Goal: Task Accomplishment & Management: Complete application form

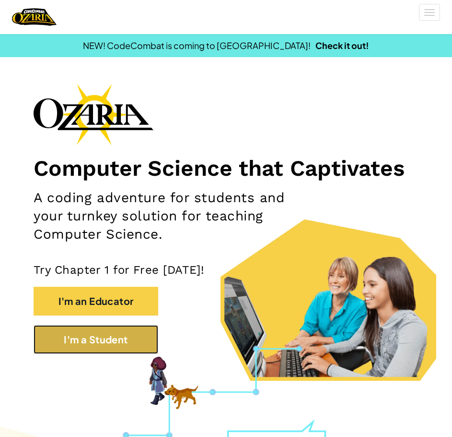
click at [119, 353] on button "I'm a Student" at bounding box center [96, 339] width 125 height 29
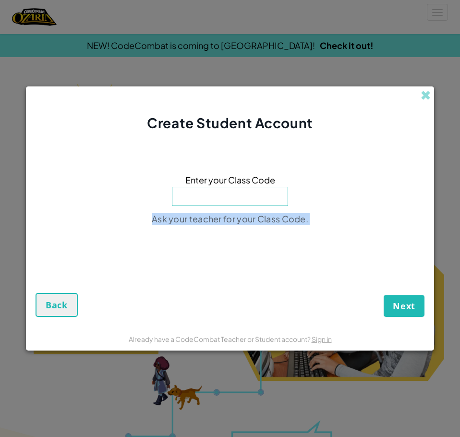
drag, startPoint x: 4, startPoint y: 271, endPoint x: 31, endPoint y: 317, distance: 54.0
click at [25, 319] on div "Create Student Account Enter your Class Code Ask your teacher for your Class Co…" at bounding box center [230, 218] width 460 height 437
click at [53, 308] on span "Back" at bounding box center [57, 305] width 22 height 12
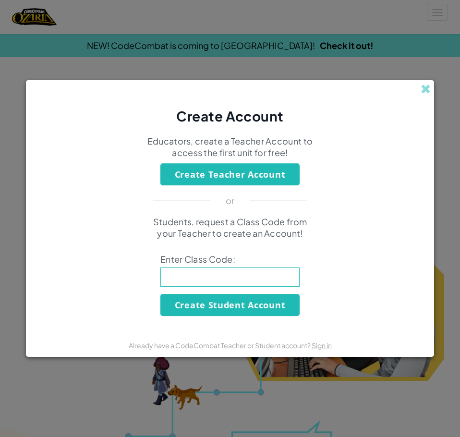
click at [61, 303] on div "Students, request a Class Code from your Teacher to create an Account! Enter Cl…" at bounding box center [230, 266] width 389 height 100
click at [431, 91] on div "Create Account" at bounding box center [230, 103] width 408 height 46
click at [413, 89] on div "Create Account" at bounding box center [230, 103] width 408 height 46
click at [427, 89] on span at bounding box center [425, 89] width 10 height 10
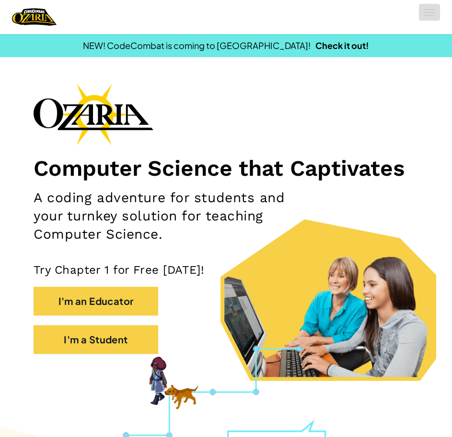
click at [428, 13] on button "Toggle navigation" at bounding box center [429, 12] width 21 height 17
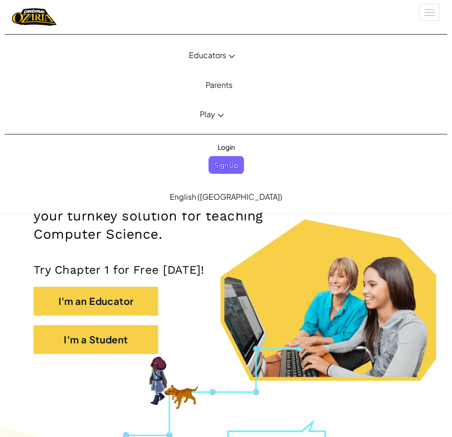
click at [232, 144] on span "Login" at bounding box center [226, 147] width 29 height 18
